Goal: Navigation & Orientation: Find specific page/section

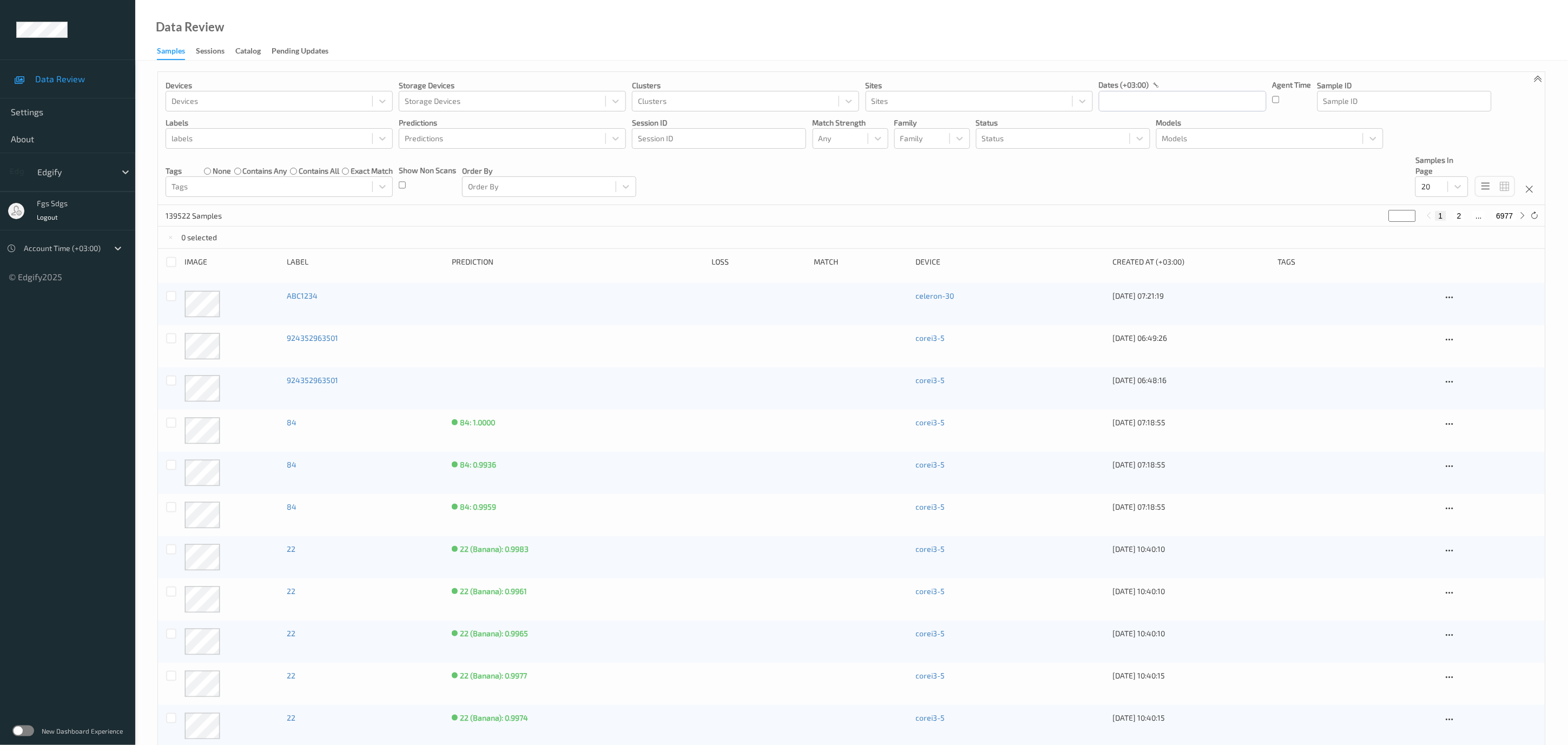
click at [28, 733] on label at bounding box center [23, 731] width 21 height 11
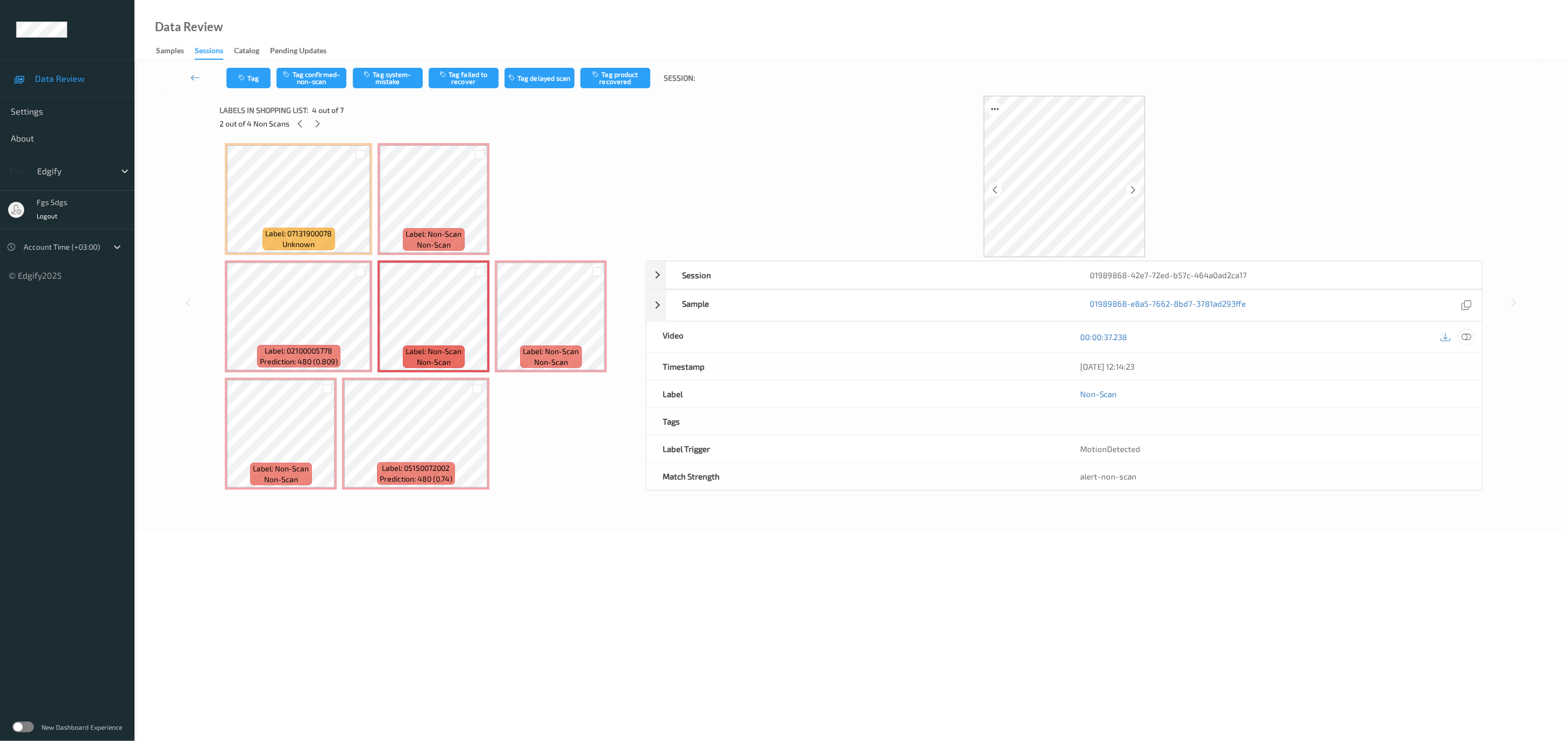
click at [1469, 338] on icon at bounding box center [1466, 337] width 10 height 10
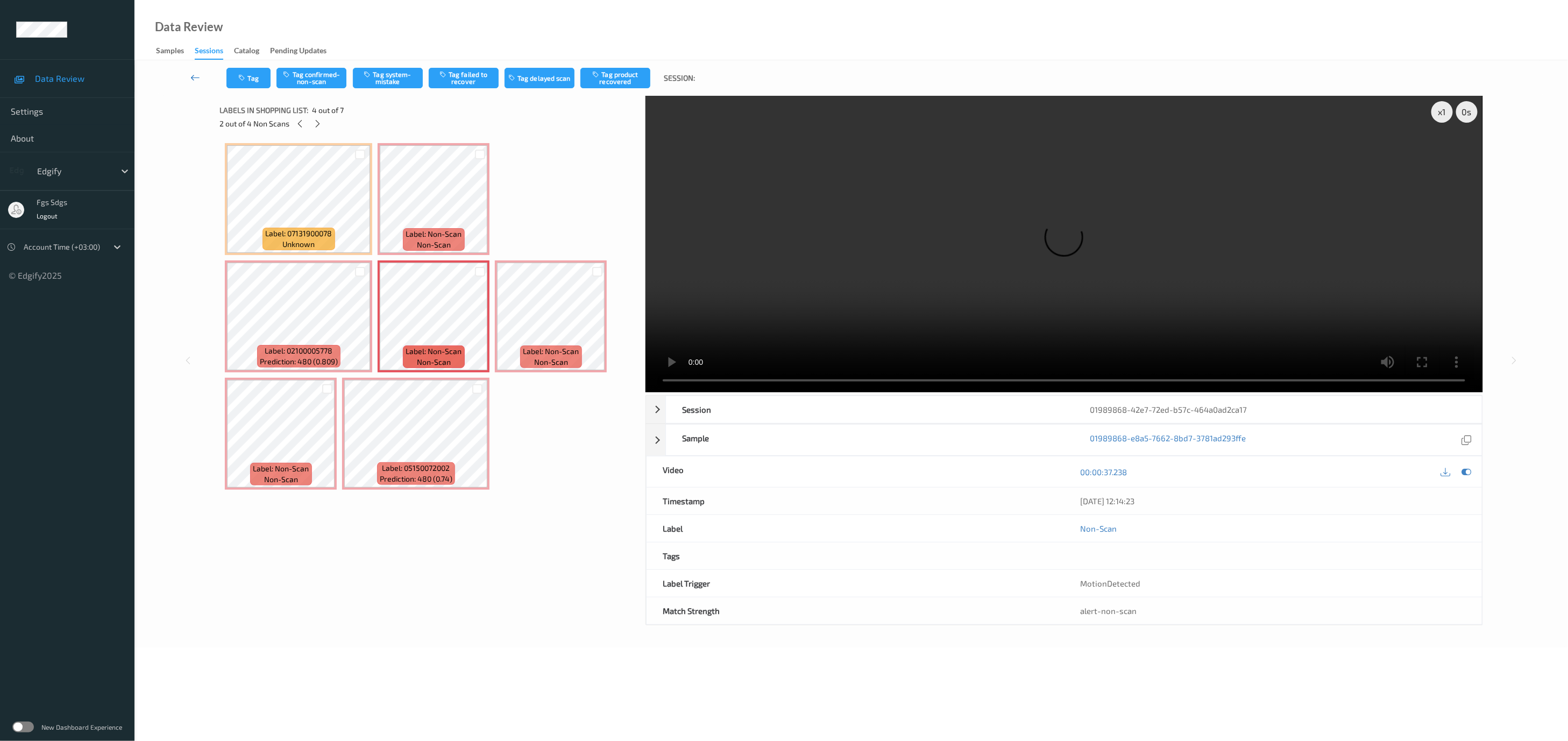
click at [197, 77] on icon at bounding box center [195, 77] width 10 height 11
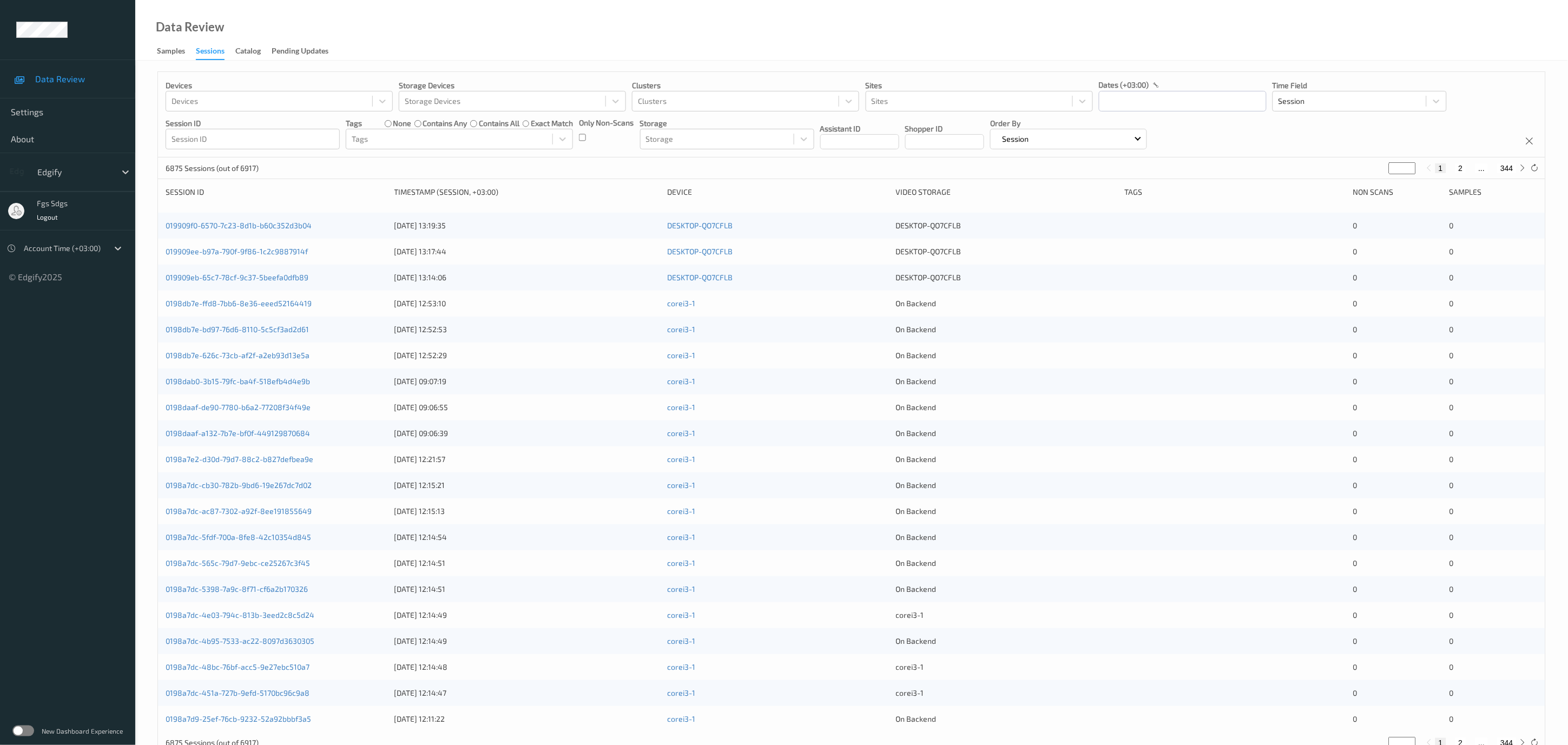
click at [30, 732] on label at bounding box center [23, 731] width 21 height 11
